Goal: Find specific page/section: Find specific page/section

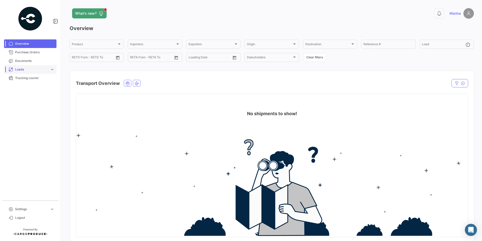
click at [48, 70] on span "Loads" at bounding box center [31, 69] width 33 height 5
click at [30, 90] on span "Ocean Loads" at bounding box center [22, 88] width 19 height 5
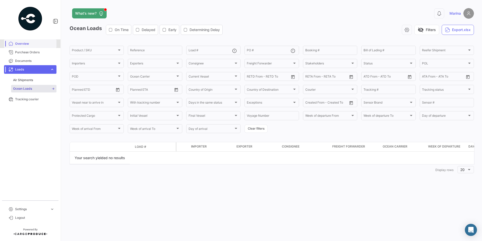
click at [32, 44] on span "Overview" at bounding box center [34, 43] width 39 height 5
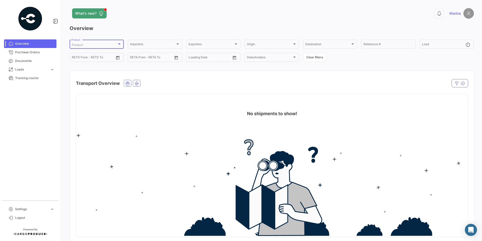
click at [118, 45] on div at bounding box center [119, 44] width 5 height 4
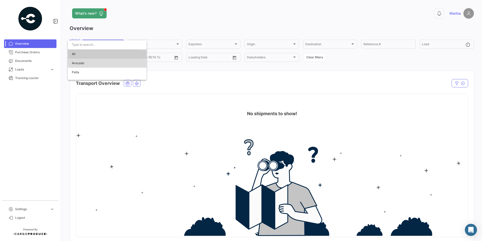
click at [88, 63] on span "Avocado" at bounding box center [107, 63] width 71 height 9
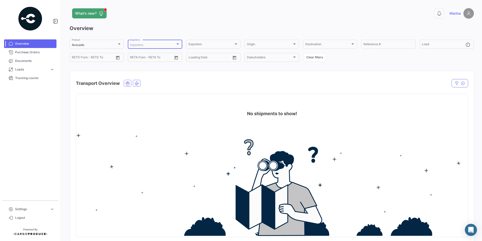
click at [177, 46] on div at bounding box center [178, 44] width 5 height 4
click at [139, 54] on div "Select All" at bounding box center [163, 53] width 87 height 9
click at [139, 54] on div "Deselect All" at bounding box center [163, 53] width 87 height 9
click at [109, 79] on div at bounding box center [241, 120] width 482 height 241
click at [32, 60] on span "Documents" at bounding box center [34, 61] width 39 height 5
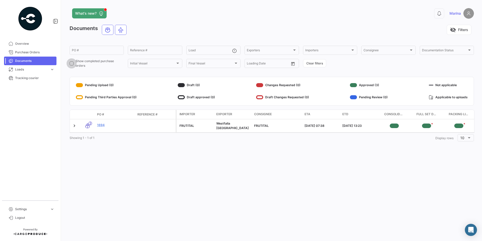
click at [72, 64] on span at bounding box center [72, 63] width 4 height 4
click at [72, 65] on input "Show completed purchase orders" at bounding box center [71, 65] width 0 height 0
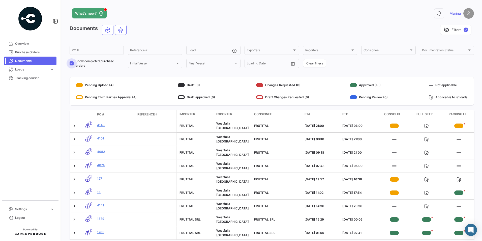
click at [72, 63] on span at bounding box center [72, 63] width 4 height 4
click at [72, 65] on input "Show completed purchase orders" at bounding box center [71, 65] width 0 height 0
checkbox input "false"
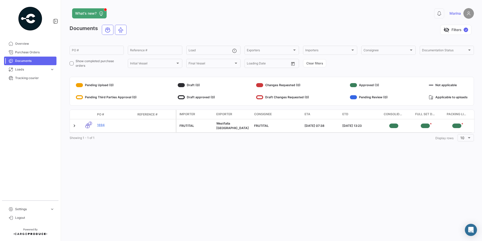
click at [92, 85] on div "Pending Upload (0)" at bounding box center [106, 85] width 61 height 8
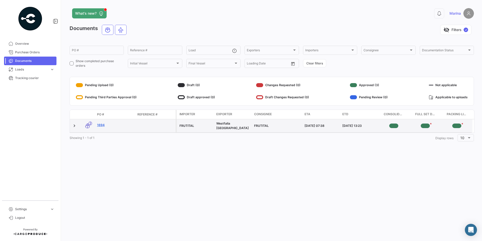
click at [102, 123] on link "1694" at bounding box center [115, 125] width 36 height 5
